Goal: Task Accomplishment & Management: Use online tool/utility

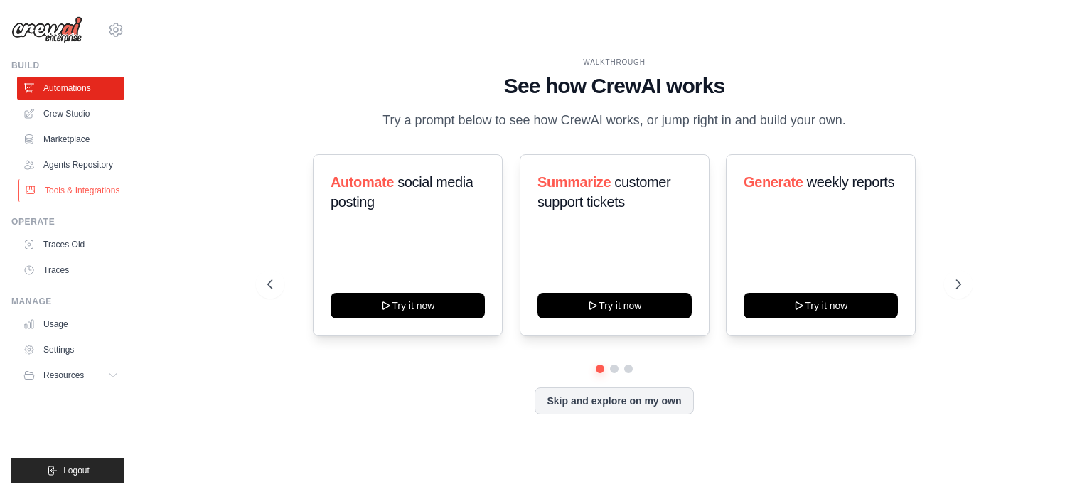
click at [94, 191] on link "Tools & Integrations" at bounding box center [71, 190] width 107 height 23
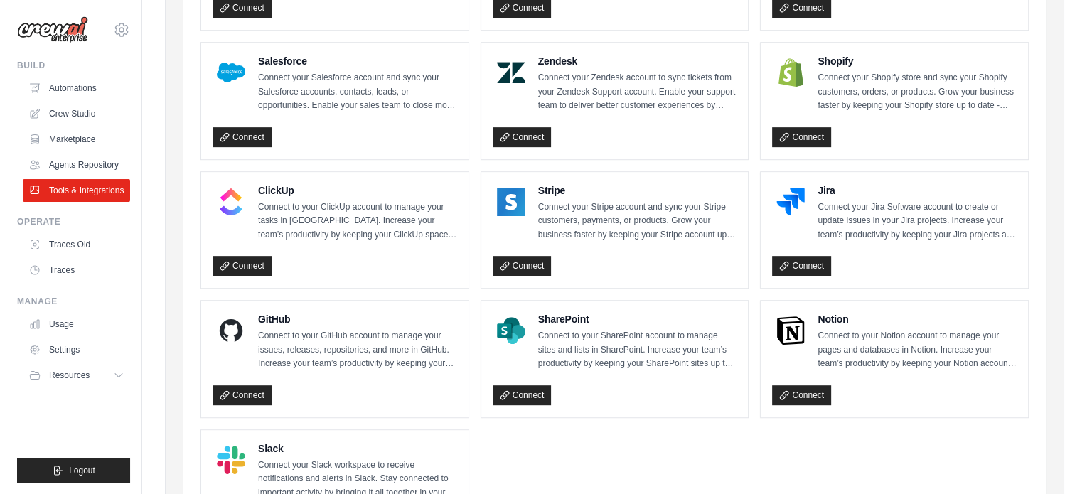
scroll to position [570, 0]
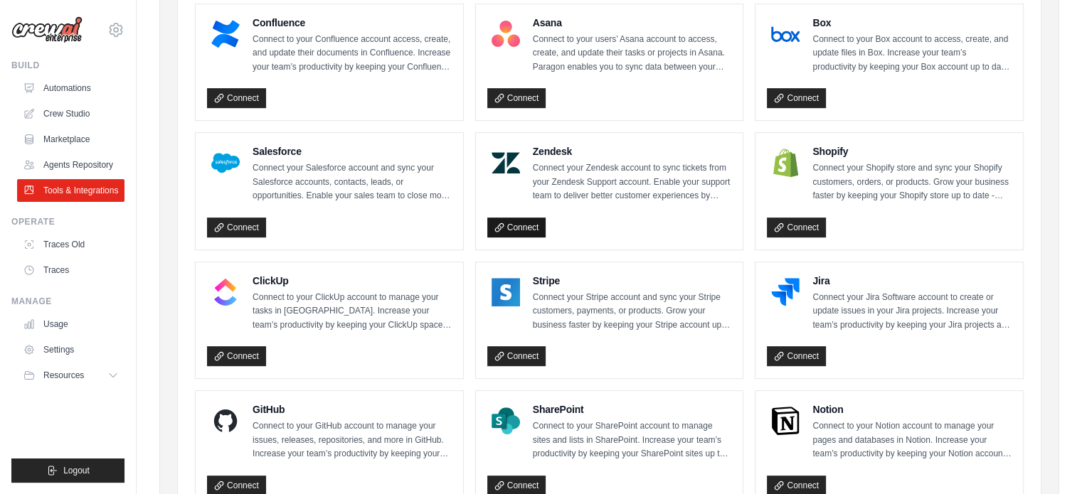
click at [524, 221] on link "Connect" at bounding box center [516, 228] width 59 height 20
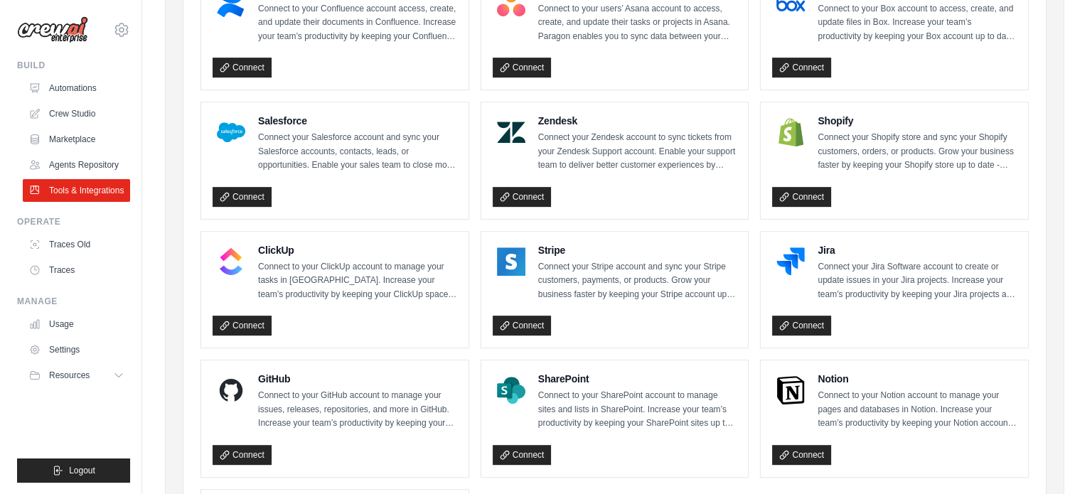
scroll to position [599, 0]
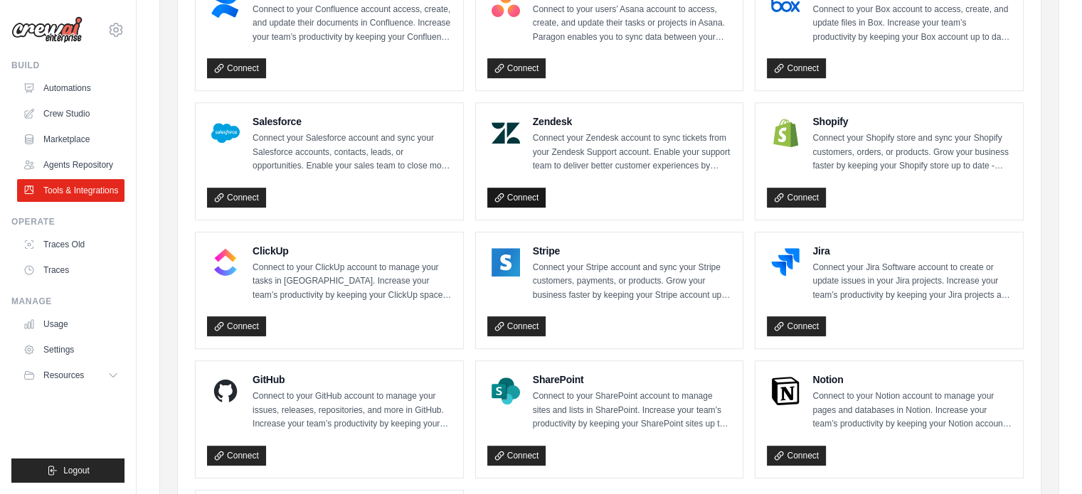
click at [542, 201] on link "Connect" at bounding box center [516, 198] width 59 height 20
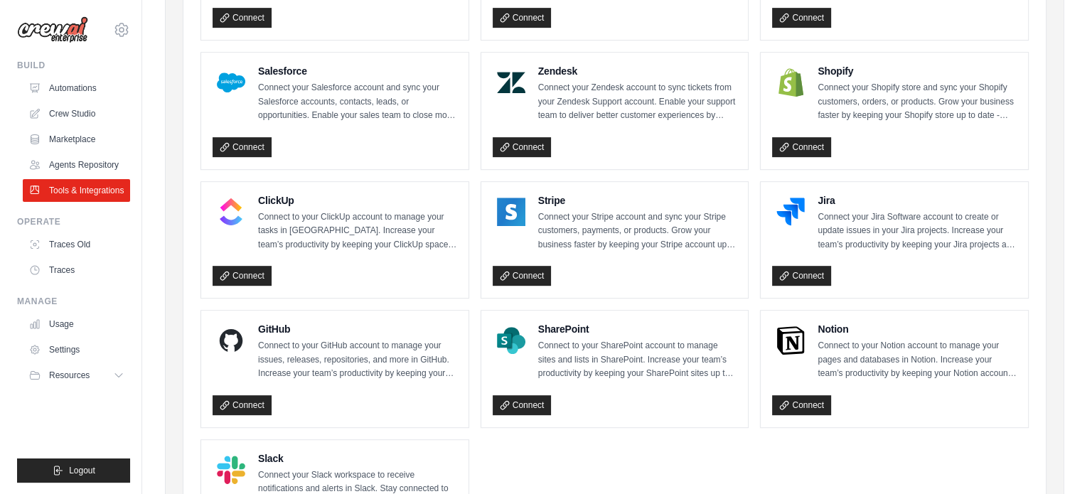
scroll to position [651, 0]
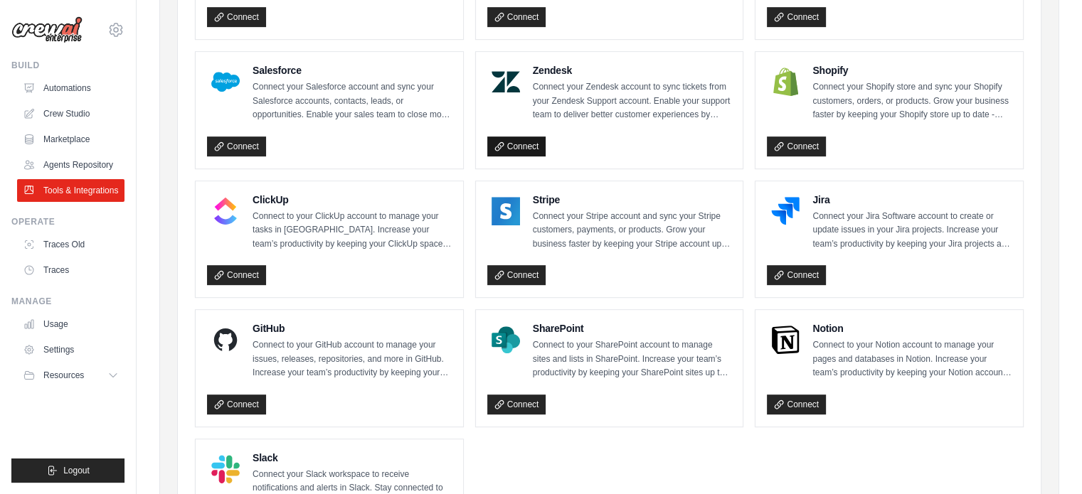
click at [515, 149] on link "Connect" at bounding box center [516, 147] width 59 height 20
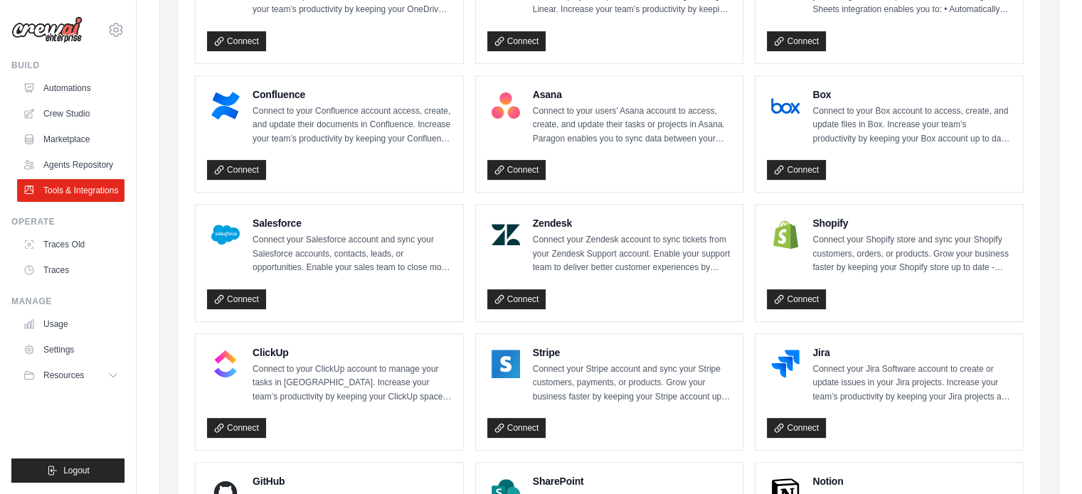
scroll to position [509, 0]
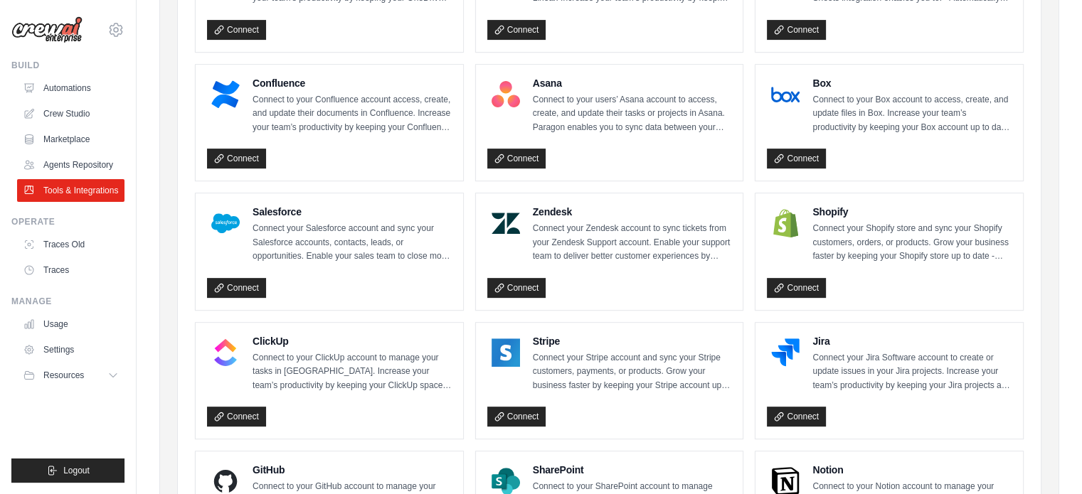
click at [592, 242] on p "Connect your Zendesk account to sync tickets from your Zendesk Support account.…" at bounding box center [632, 243] width 199 height 42
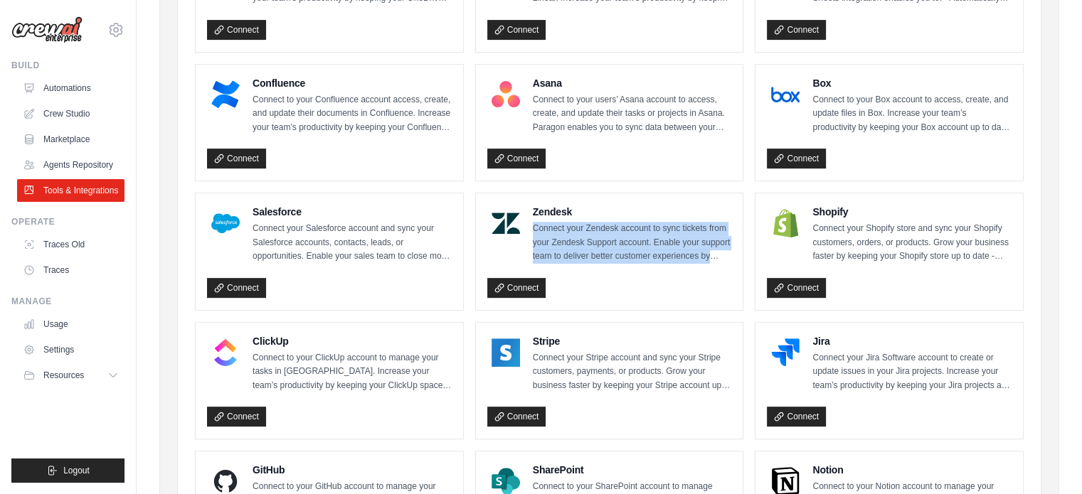
click at [592, 242] on p "Connect your Zendesk account to sync tickets from your Zendesk Support account.…" at bounding box center [632, 243] width 199 height 42
click at [77, 107] on link "Crew Studio" at bounding box center [71, 113] width 107 height 23
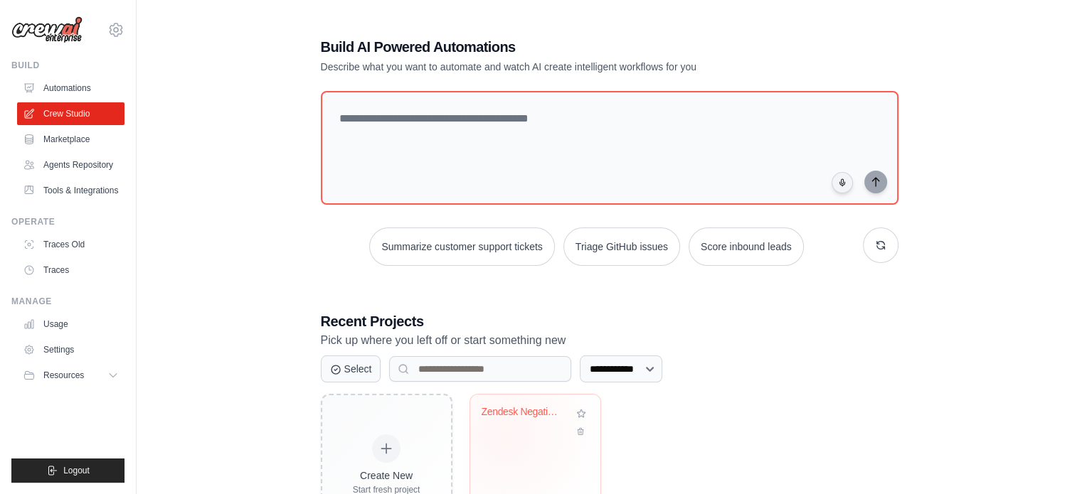
click at [505, 434] on div "Zendesk Negative Feedback Alert Sys..." at bounding box center [534, 422] width 107 height 33
click at [70, 353] on link "Settings" at bounding box center [71, 349] width 107 height 23
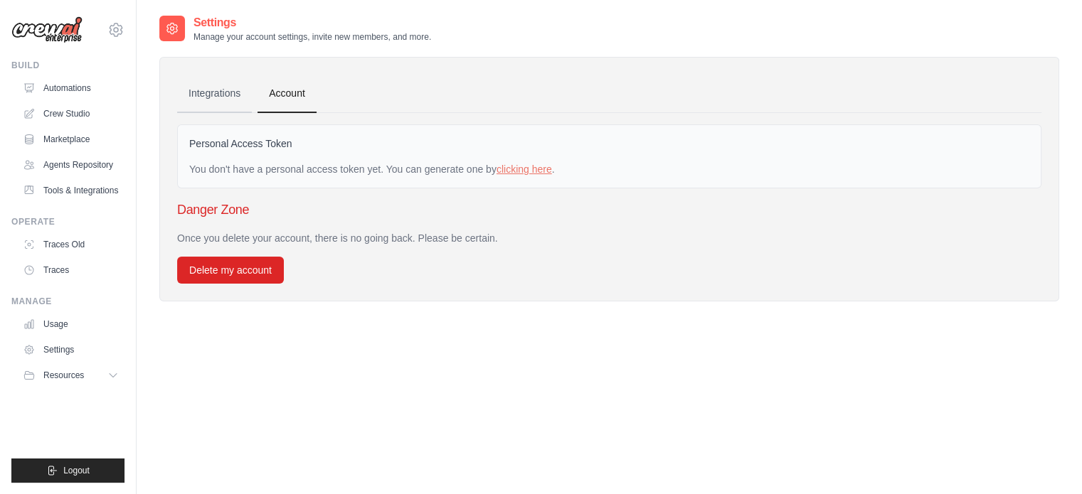
click at [200, 92] on link "Integrations" at bounding box center [214, 94] width 75 height 38
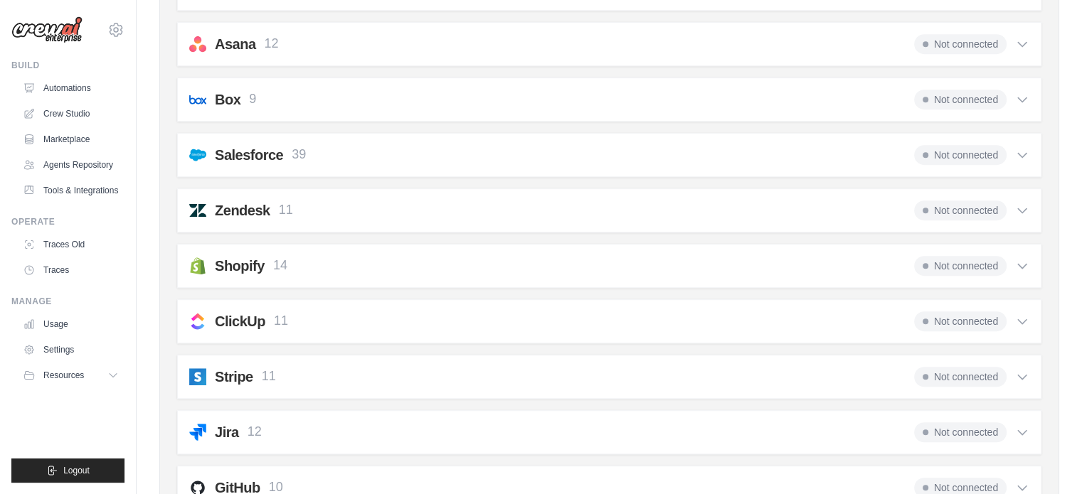
scroll to position [853, 0]
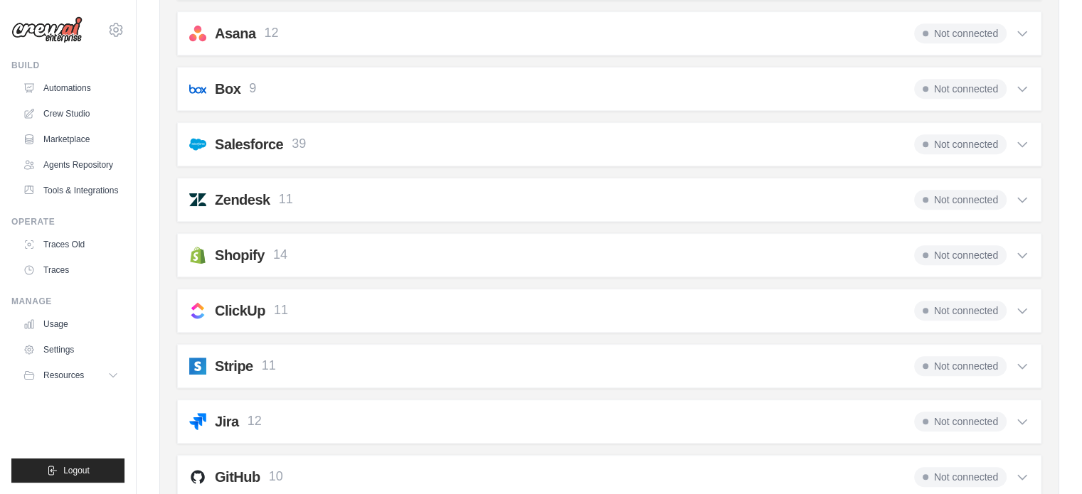
click at [981, 192] on span "Not connected" at bounding box center [960, 200] width 92 height 20
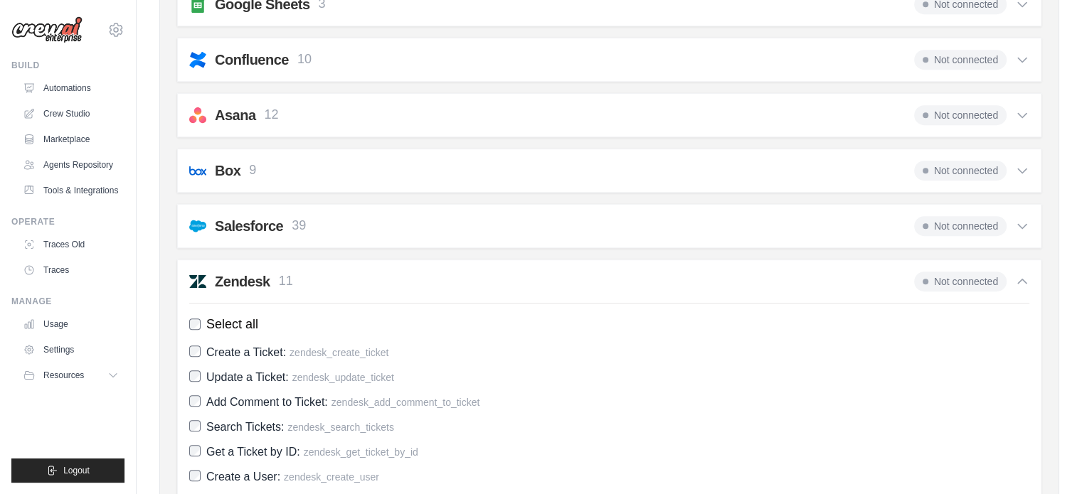
scroll to position [772, 0]
click at [971, 272] on span "Not connected" at bounding box center [960, 280] width 92 height 20
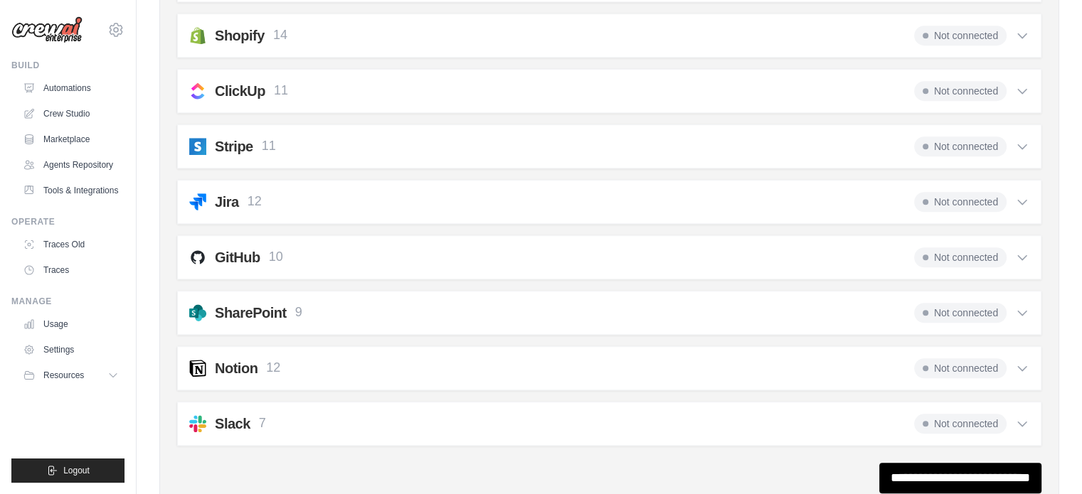
scroll to position [1118, 0]
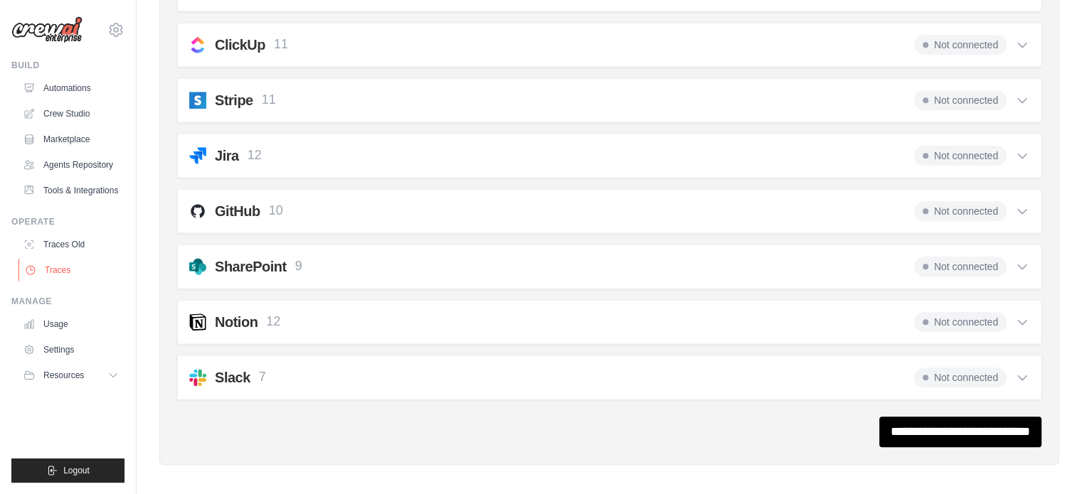
click at [74, 267] on link "Traces" at bounding box center [71, 270] width 107 height 23
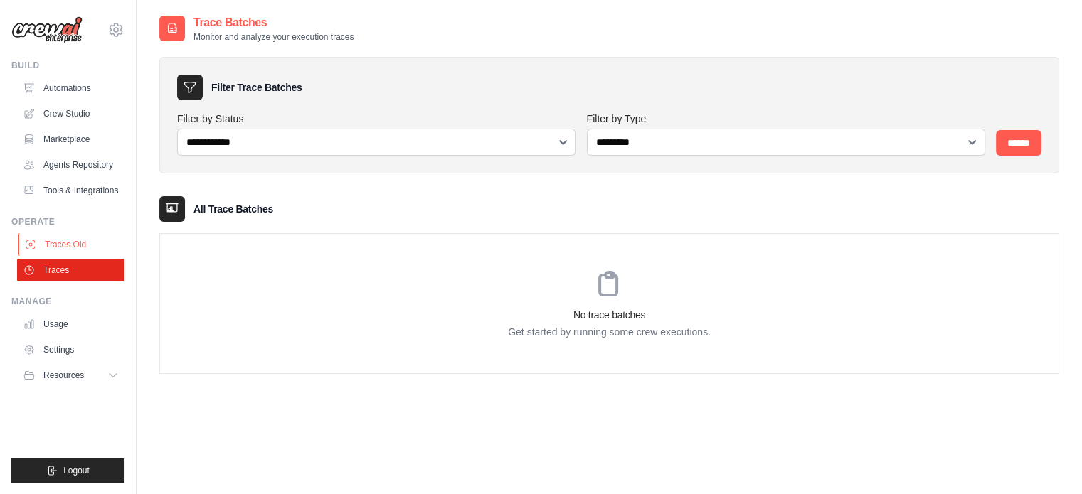
click at [75, 255] on link "Traces Old" at bounding box center [71, 244] width 107 height 23
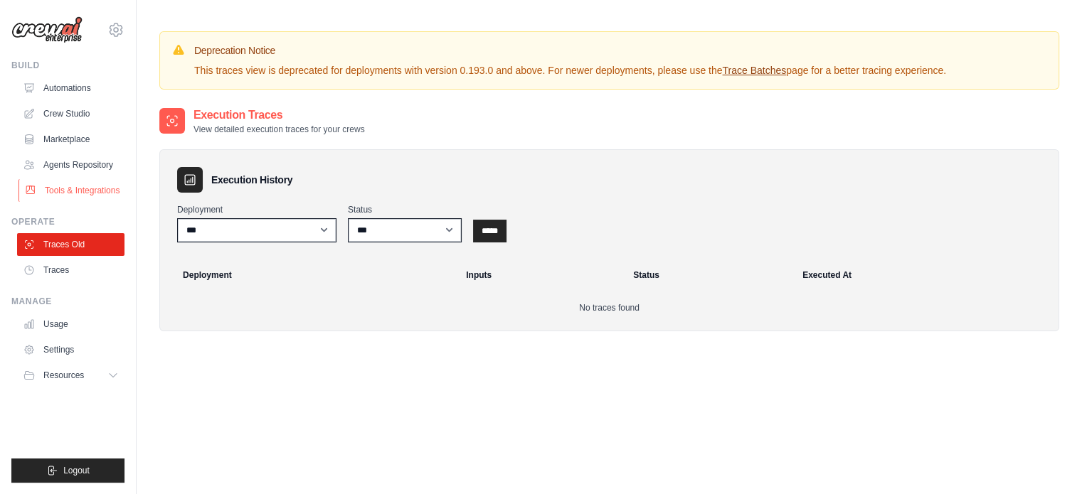
click at [77, 188] on link "Tools & Integrations" at bounding box center [71, 190] width 107 height 23
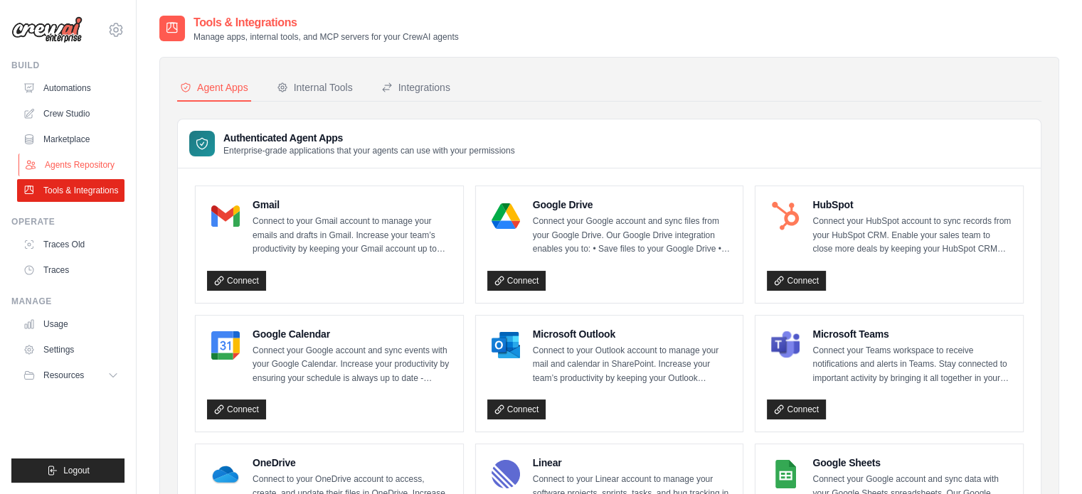
click at [82, 163] on link "Agents Repository" at bounding box center [71, 165] width 107 height 23
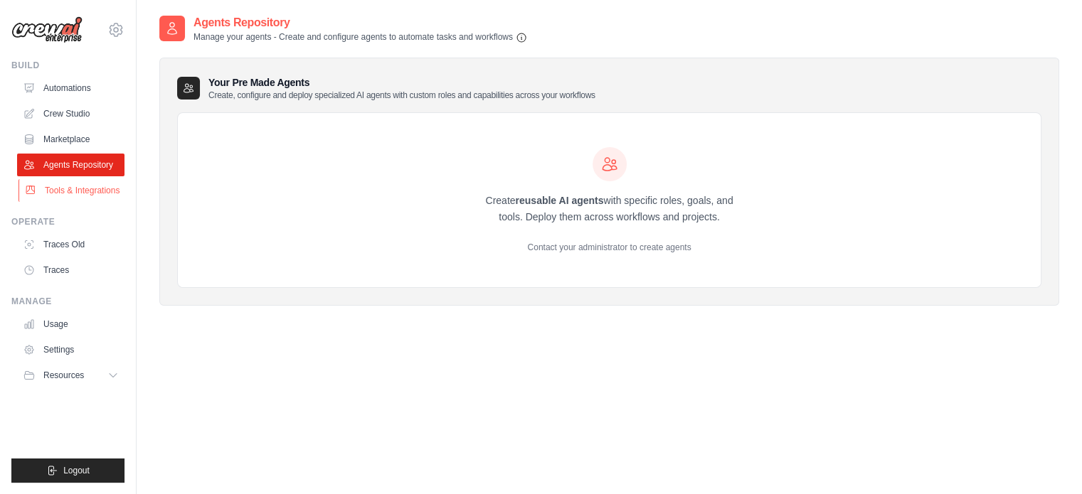
click at [78, 196] on link "Tools & Integrations" at bounding box center [71, 190] width 107 height 23
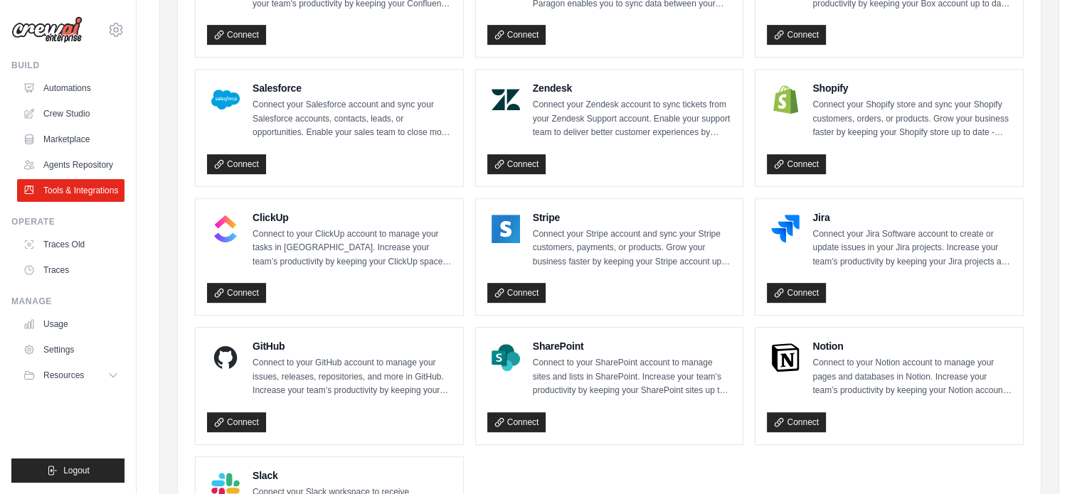
scroll to position [632, 0]
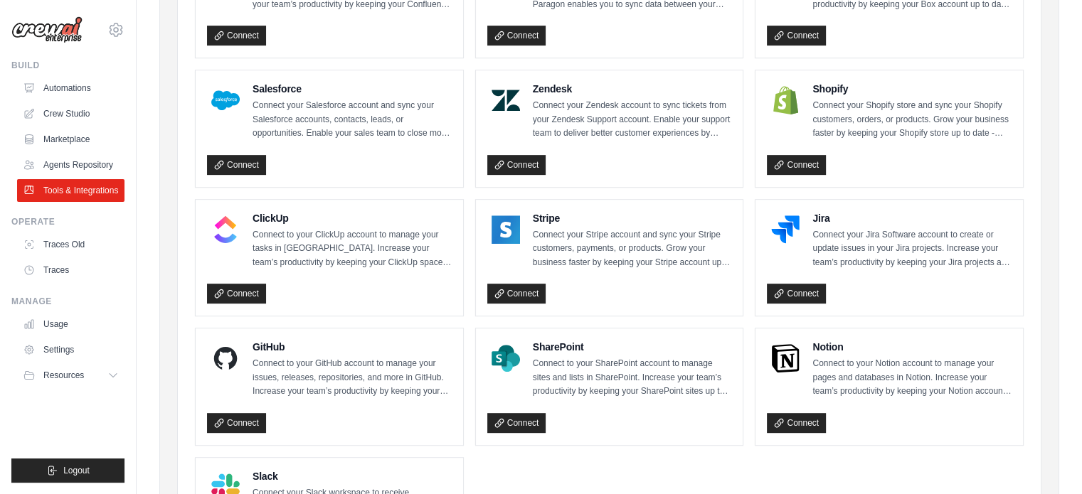
click at [613, 133] on p "Connect your Zendesk account to sync tickets from your Zendesk Support account.…" at bounding box center [632, 120] width 199 height 42
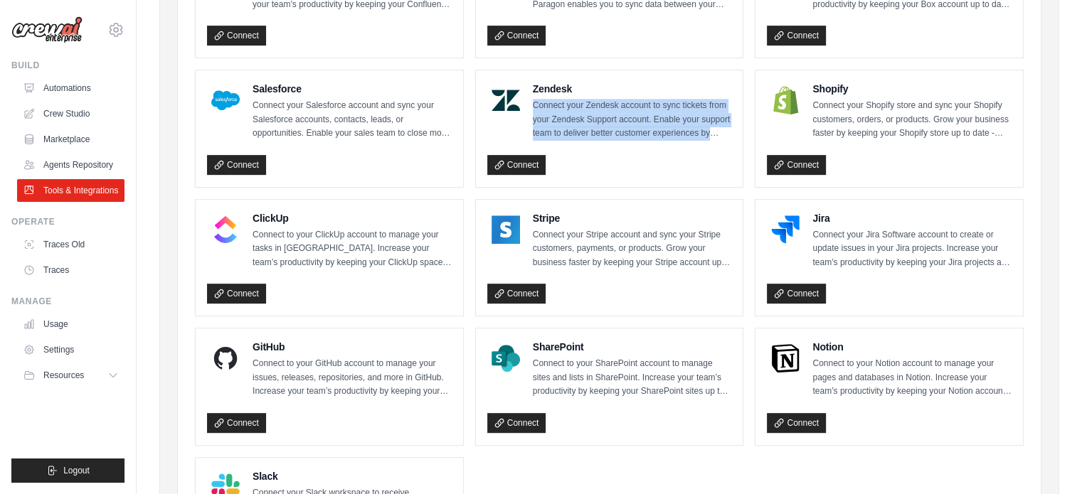
click at [613, 133] on p "Connect your Zendesk account to sync tickets from your Zendesk Support account.…" at bounding box center [632, 120] width 199 height 42
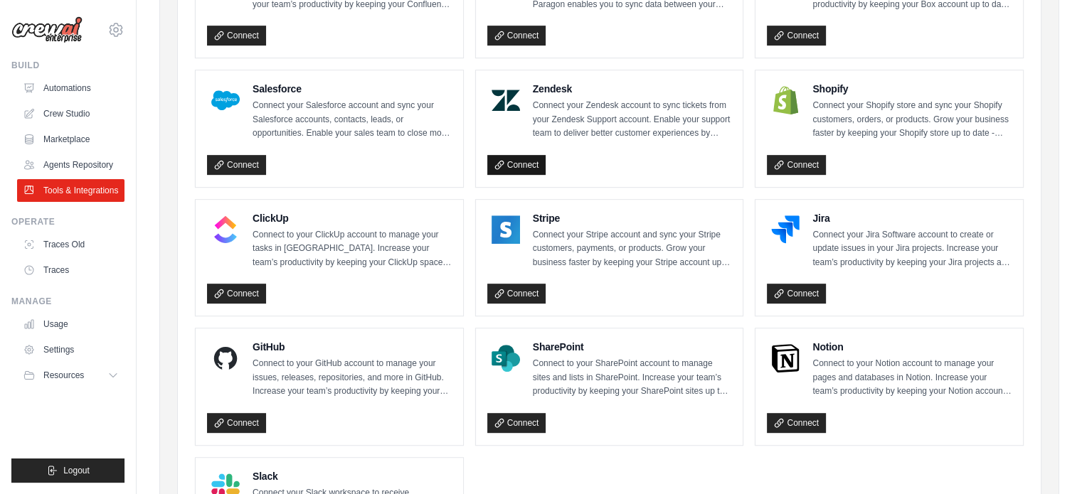
click at [528, 159] on link "Connect" at bounding box center [516, 165] width 59 height 20
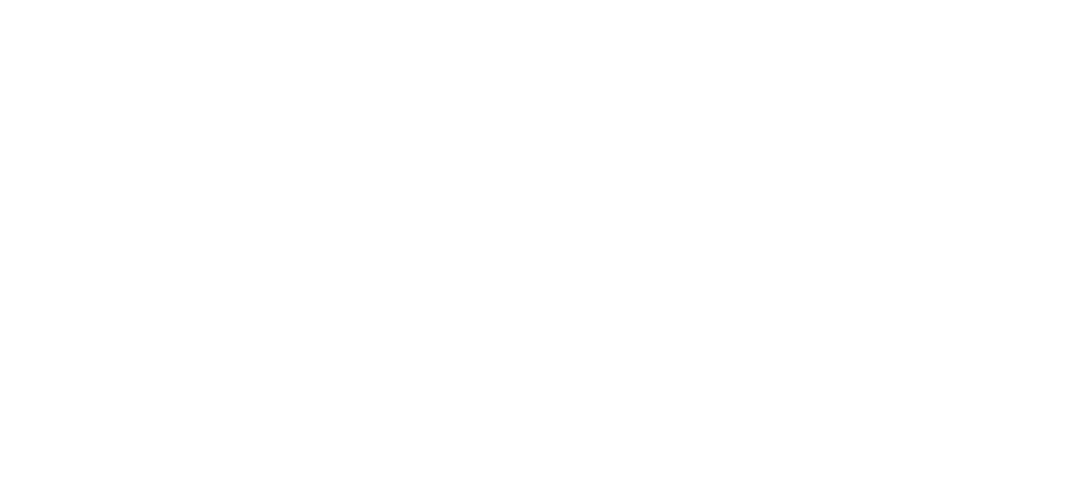
click at [503, 0] on html at bounding box center [546, 0] width 1092 height 0
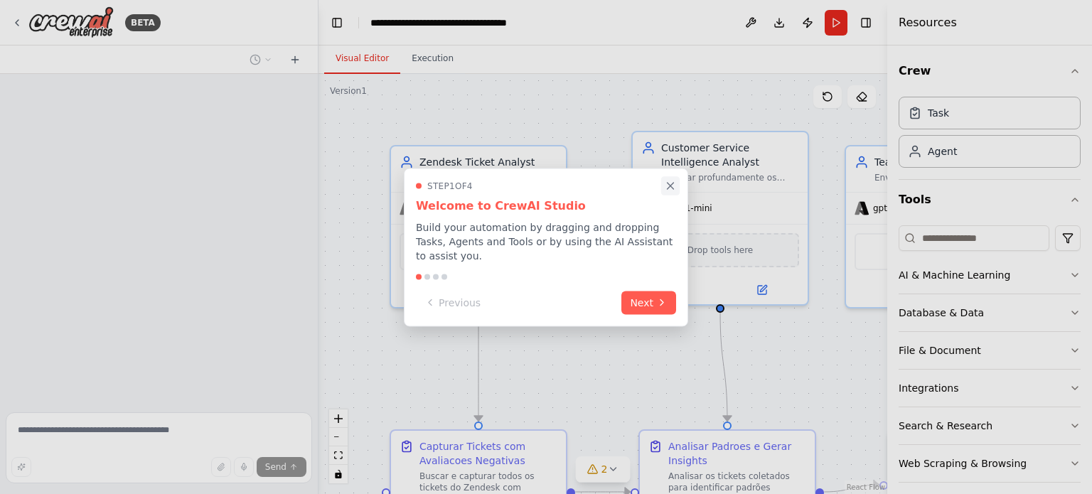
click at [669, 185] on button "Close walkthrough" at bounding box center [670, 185] width 18 height 18
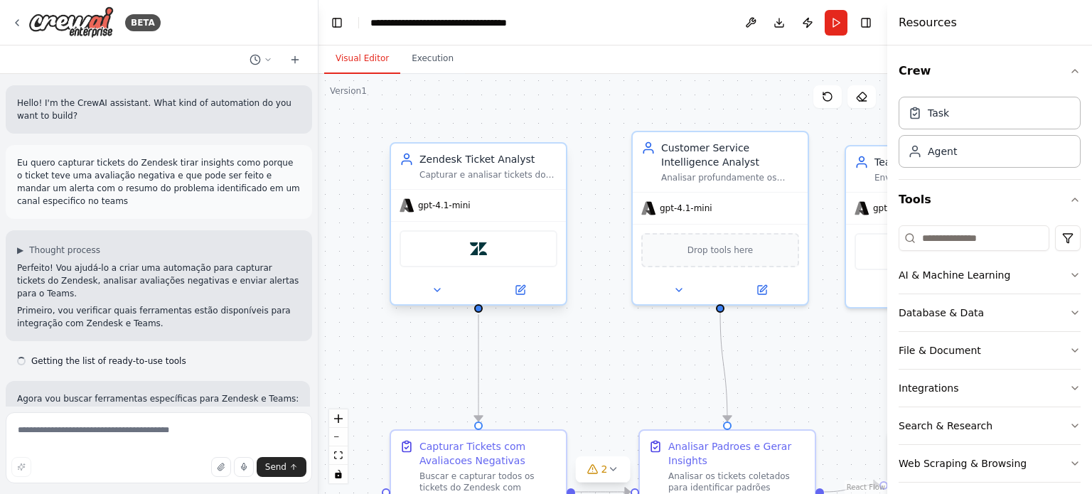
scroll to position [1267, 0]
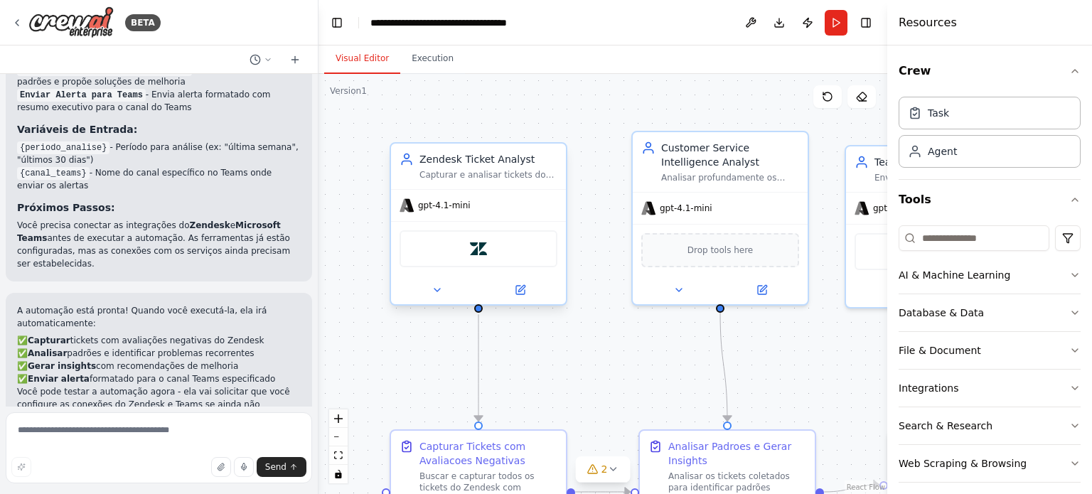
click at [533, 298] on div at bounding box center [478, 290] width 175 height 28
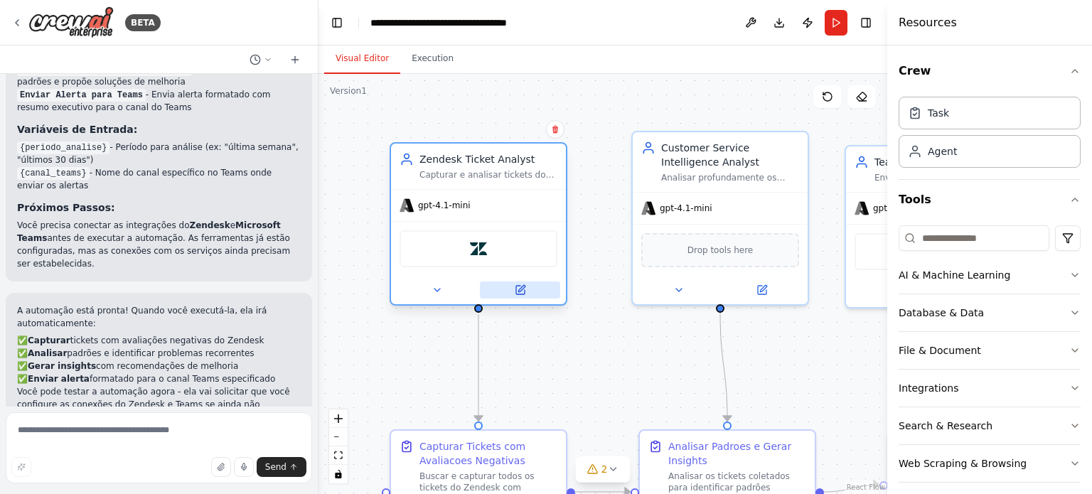
click at [529, 295] on button at bounding box center [520, 290] width 80 height 17
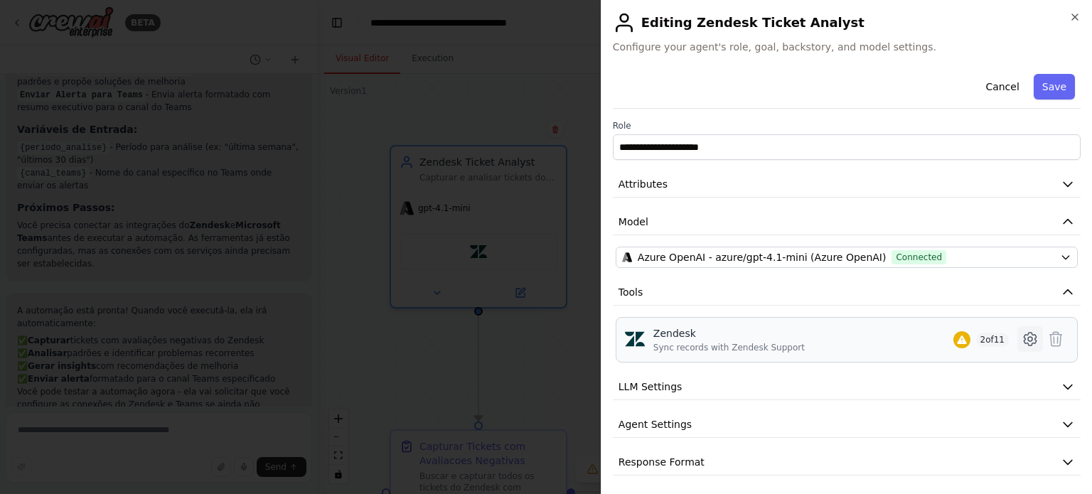
click at [1022, 341] on icon at bounding box center [1030, 339] width 17 height 17
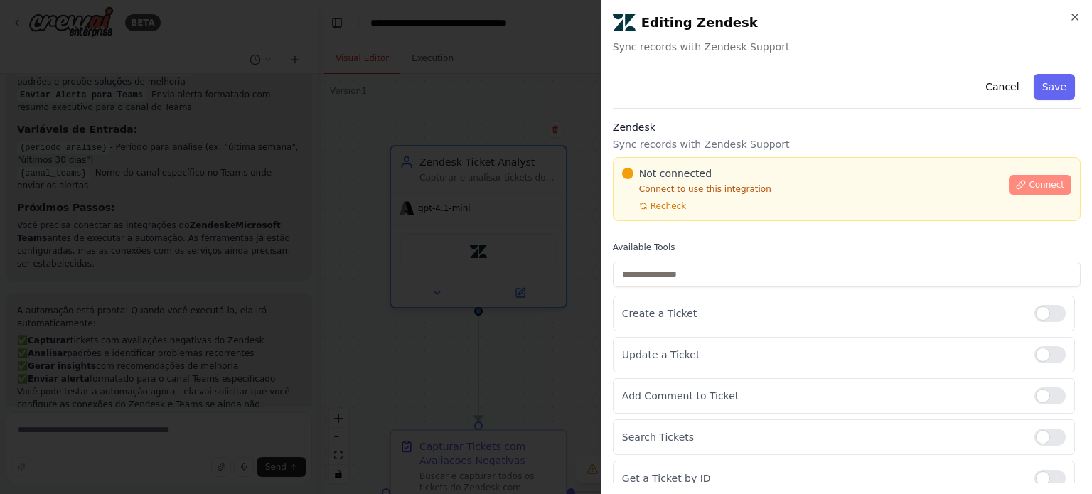
click at [1032, 193] on button "Connect" at bounding box center [1040, 185] width 63 height 20
click at [1033, 183] on span "Connect" at bounding box center [1047, 184] width 36 height 11
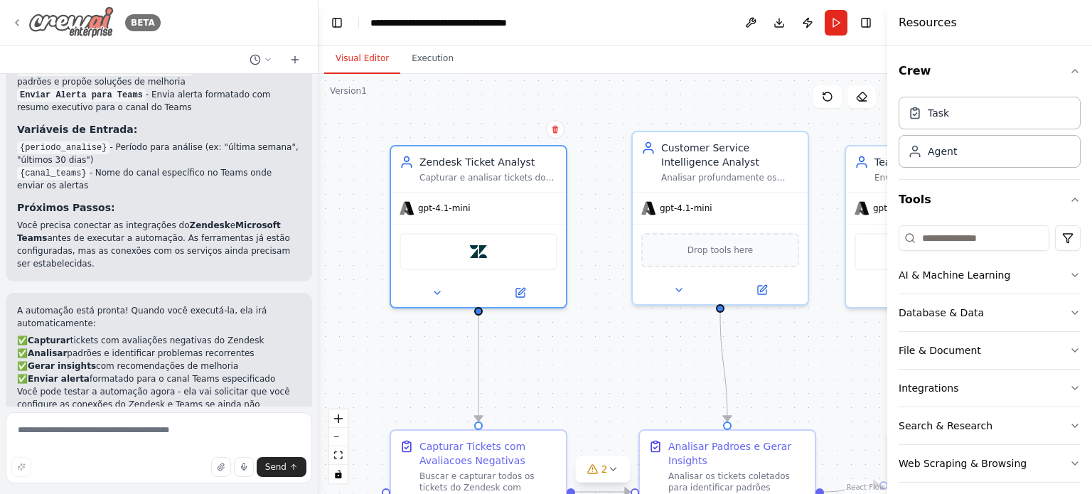
click at [28, 21] on div "BETA" at bounding box center [85, 22] width 149 height 32
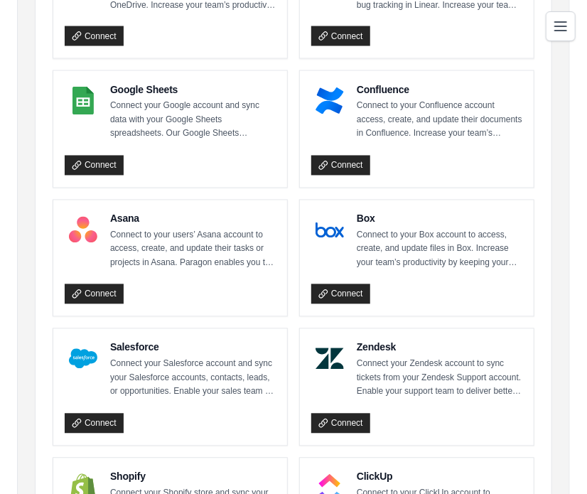
scroll to position [631, 0]
click at [345, 414] on link "Connect" at bounding box center [340, 424] width 59 height 20
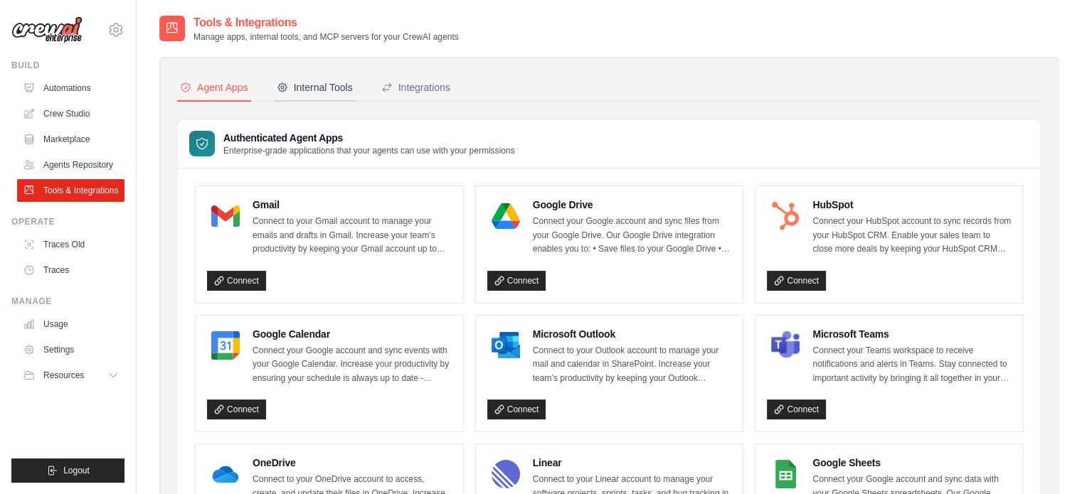
click at [301, 100] on button "Internal Tools" at bounding box center [315, 88] width 82 height 27
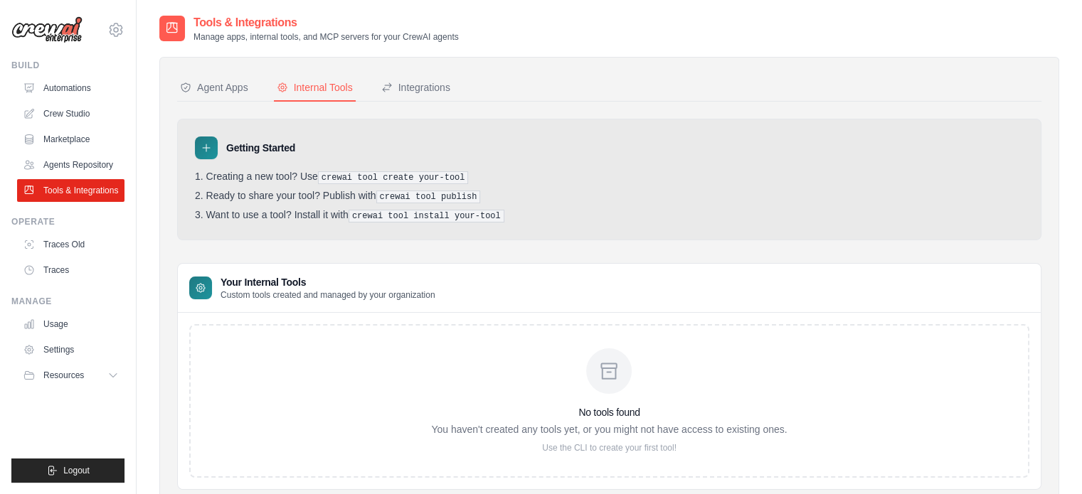
click at [341, 183] on ol "Creating a new tool? Use crewai tool create your-tool Ready to share your tool?…" at bounding box center [609, 197] width 828 height 52
click at [414, 210] on pre "crewai tool install your-tool" at bounding box center [426, 216] width 156 height 13
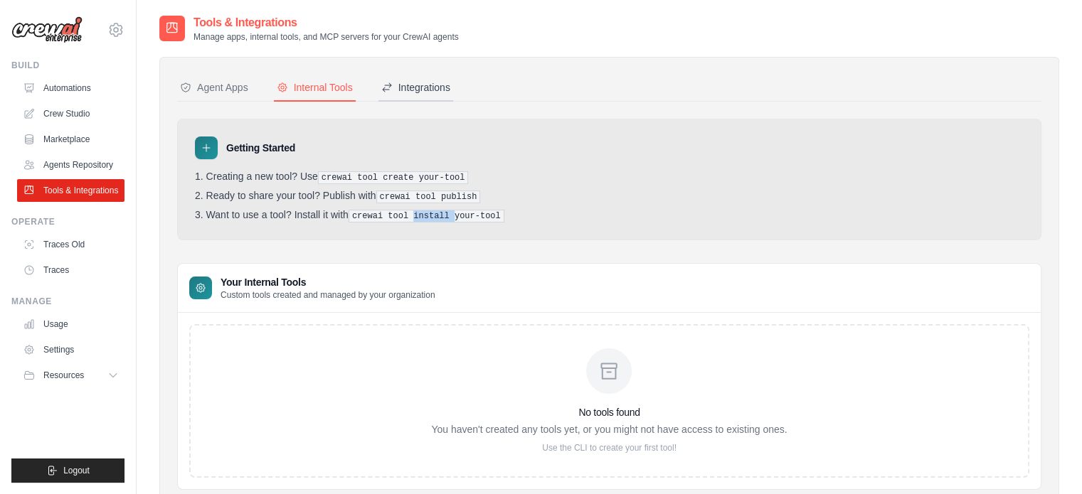
drag, startPoint x: 414, startPoint y: 210, endPoint x: 413, endPoint y: 79, distance: 130.8
click at [413, 79] on div "Agent Apps Internal Tools Integrations Authenticated Agent Apps Enterprise-grad…" at bounding box center [609, 282] width 864 height 415
click at [413, 79] on button "Integrations" at bounding box center [415, 88] width 75 height 27
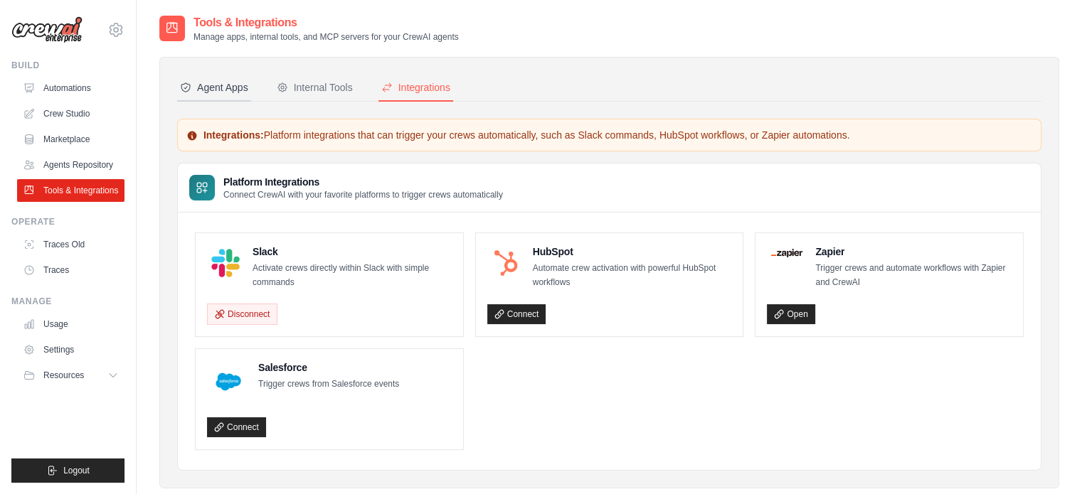
click at [210, 80] on div "Agent Apps" at bounding box center [214, 87] width 68 height 14
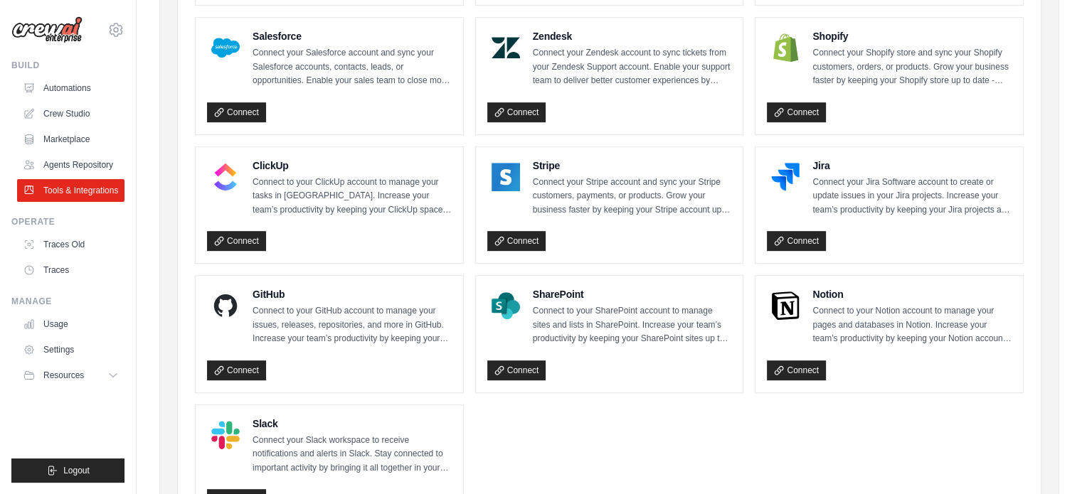
scroll to position [780, 0]
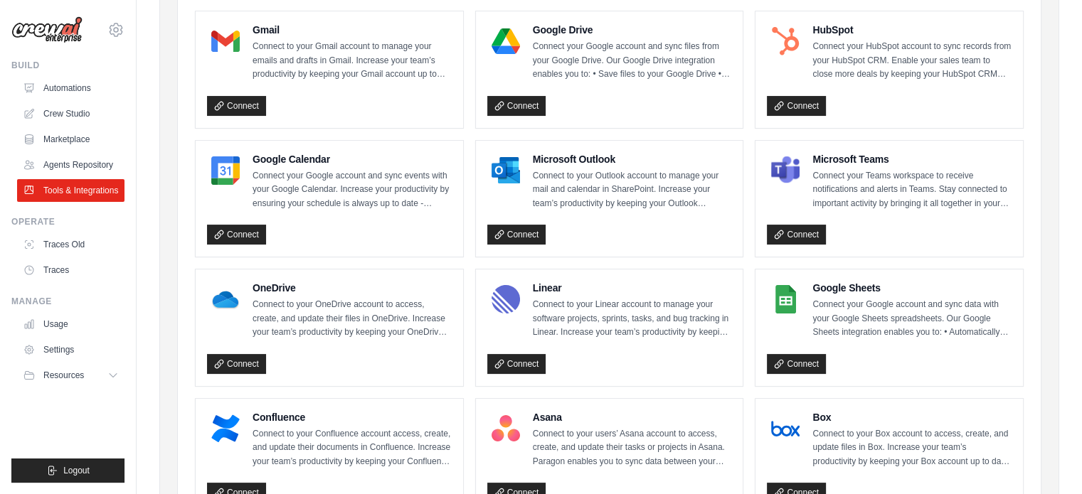
scroll to position [0, 0]
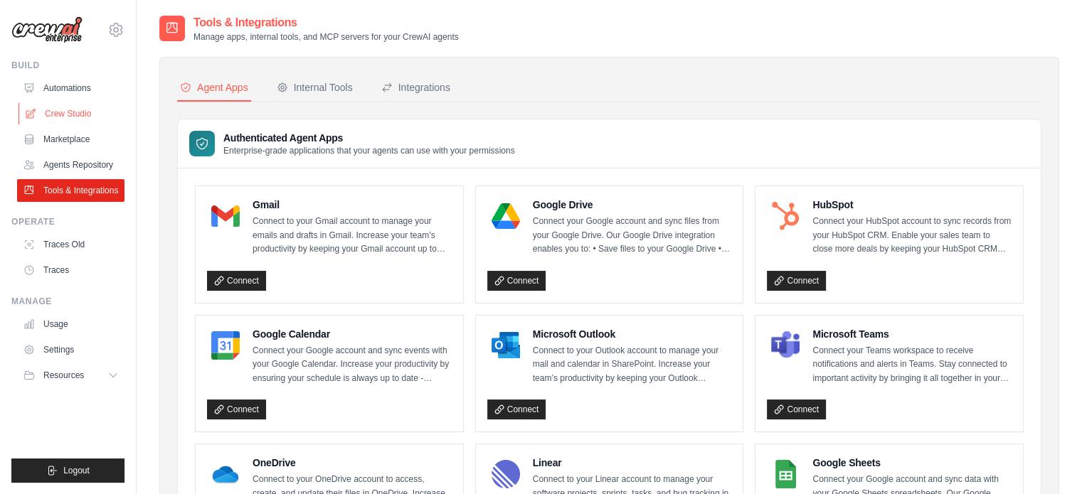
click at [101, 115] on link "Crew Studio" at bounding box center [71, 113] width 107 height 23
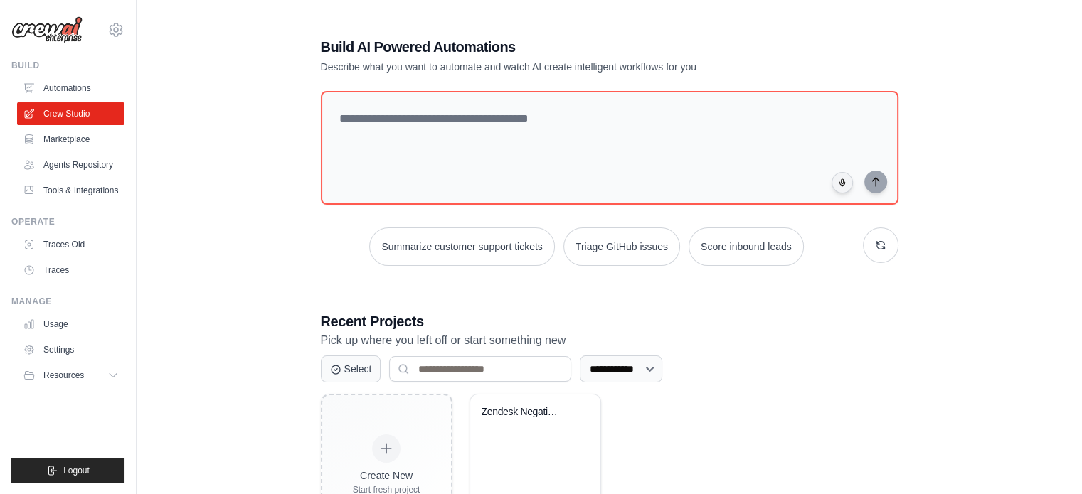
scroll to position [78, 0]
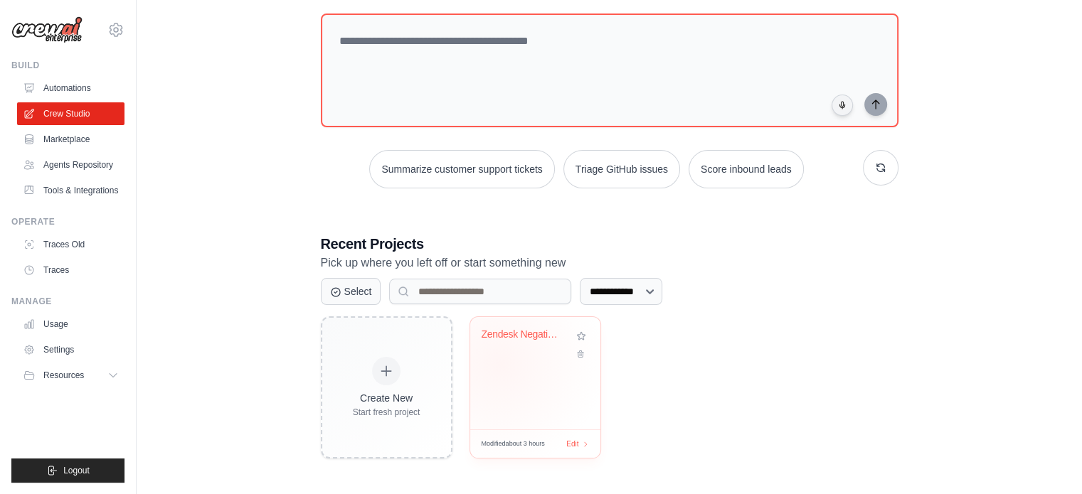
click at [499, 363] on div "Zendesk Negative Feedback Alert Sys..." at bounding box center [535, 373] width 130 height 112
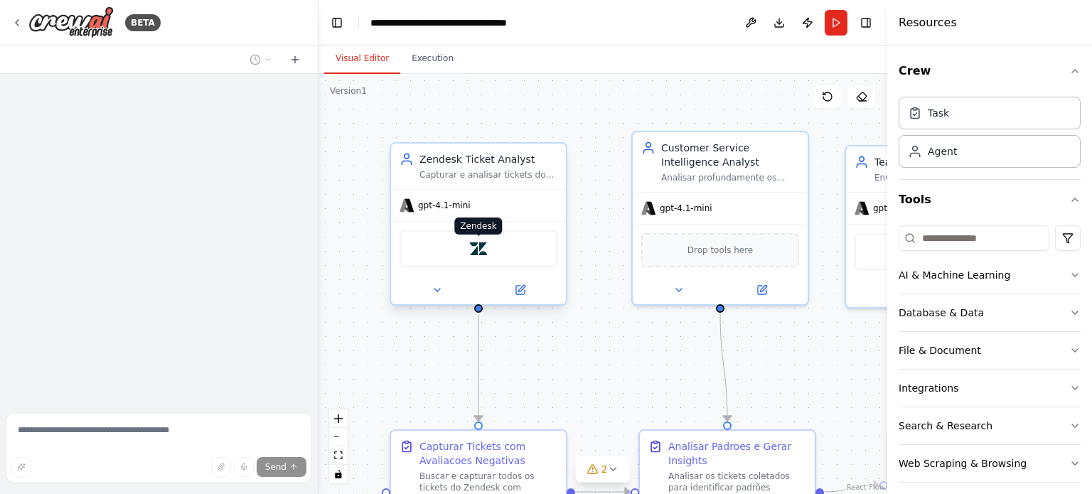
click at [484, 250] on img at bounding box center [478, 248] width 17 height 17
